Goal: Information Seeking & Learning: Compare options

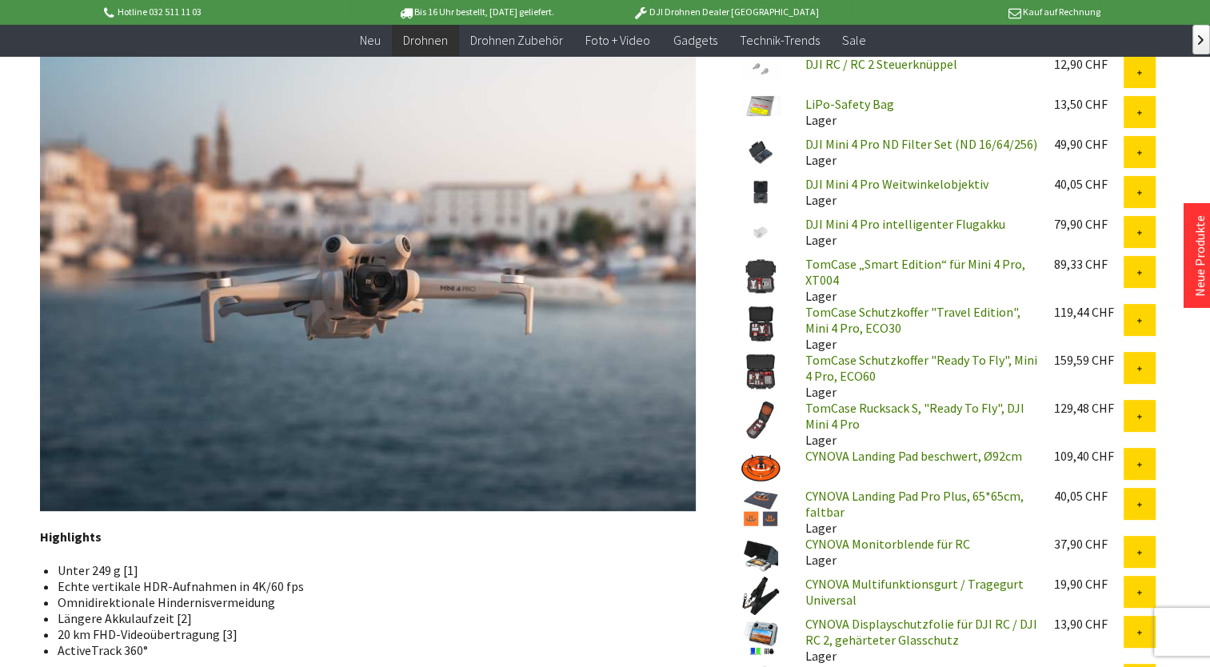
scroll to position [720, 0]
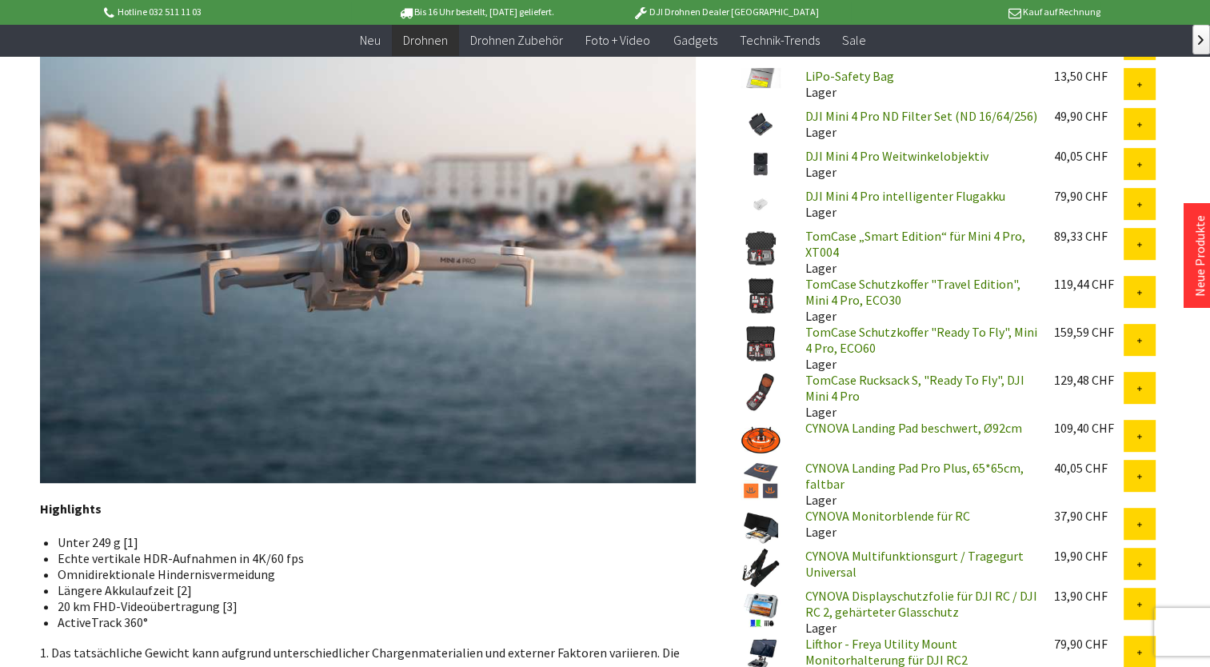
click at [770, 438] on img at bounding box center [761, 440] width 40 height 40
click at [856, 467] on link "CYNOVA Landing Pad Pro Plus, 65*65cm, faltbar" at bounding box center [914, 476] width 218 height 32
click at [881, 560] on link "CYNOVA Multifunktionsgurt / Tragegurt Universal" at bounding box center [914, 564] width 218 height 32
click at [834, 339] on link "TomCase Schutzkoffer "Ready To Fly", Mini 4 Pro, ECO60" at bounding box center [921, 340] width 232 height 32
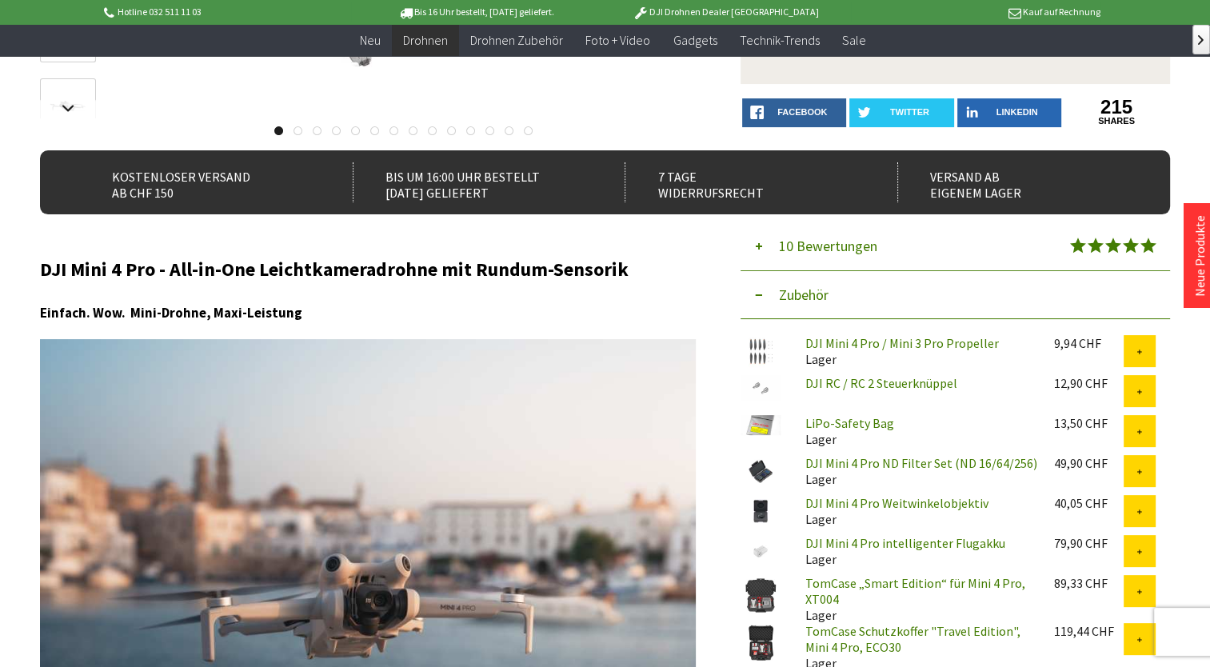
scroll to position [400, 0]
